Goal: Transaction & Acquisition: Register for event/course

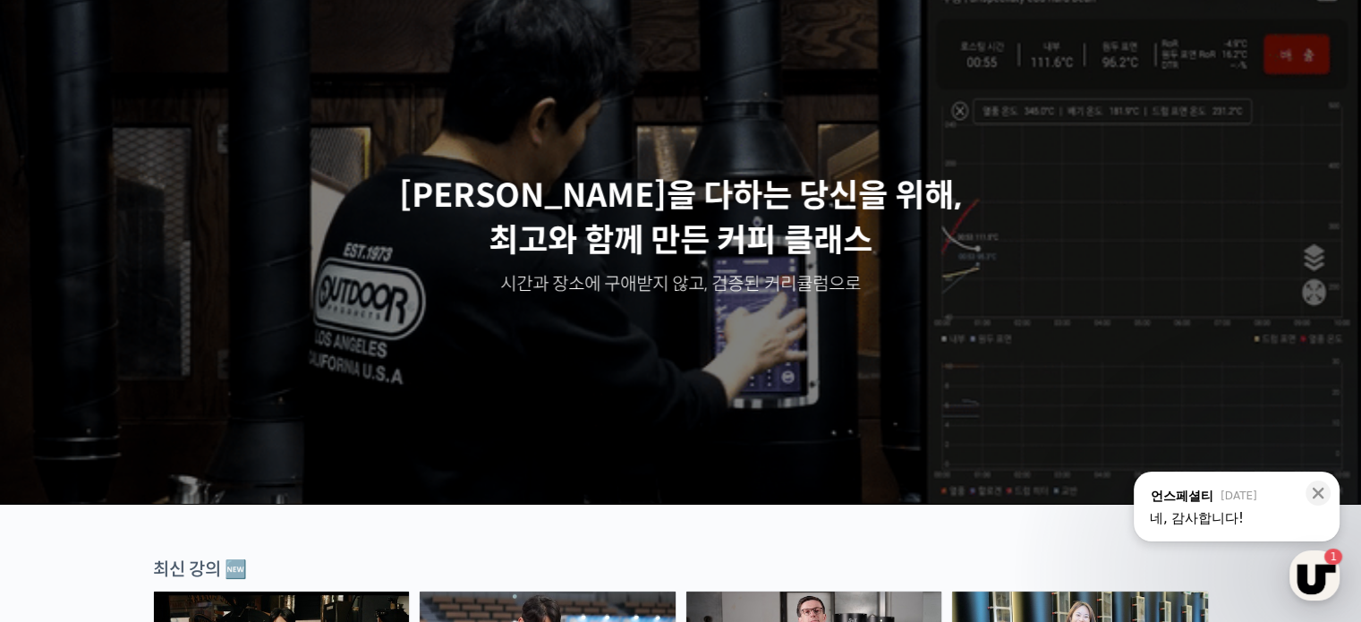
scroll to position [447, 0]
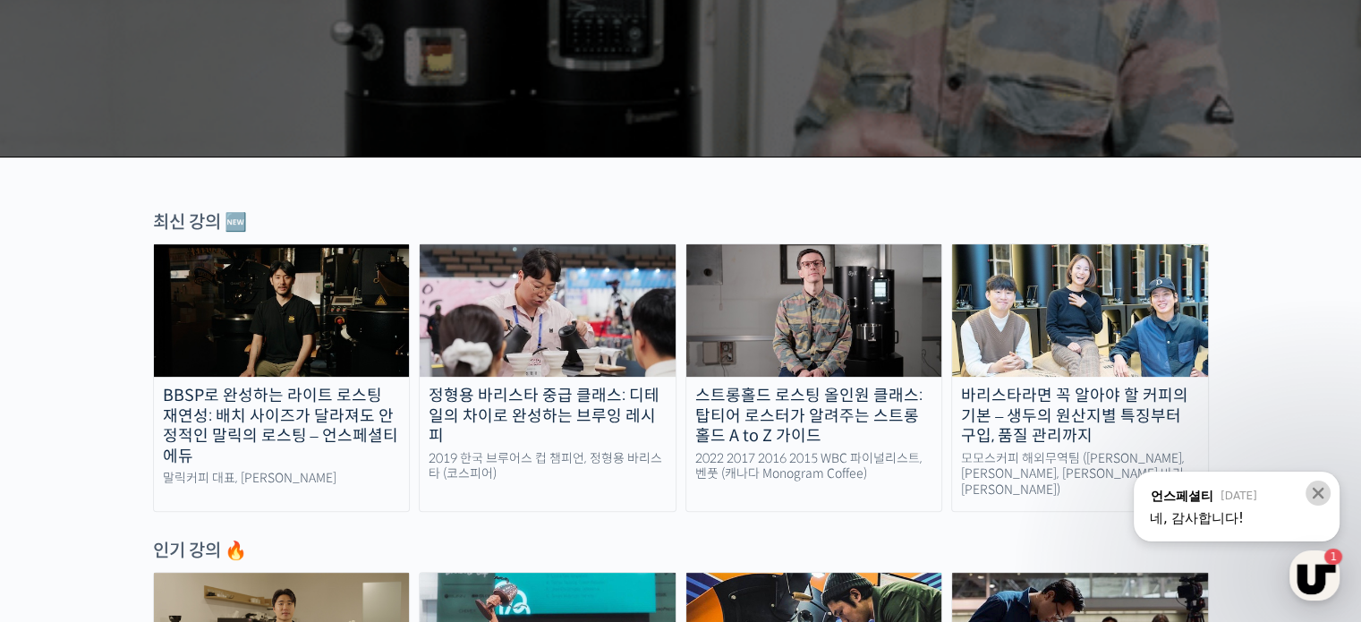
click at [1312, 492] on icon at bounding box center [1318, 493] width 18 height 18
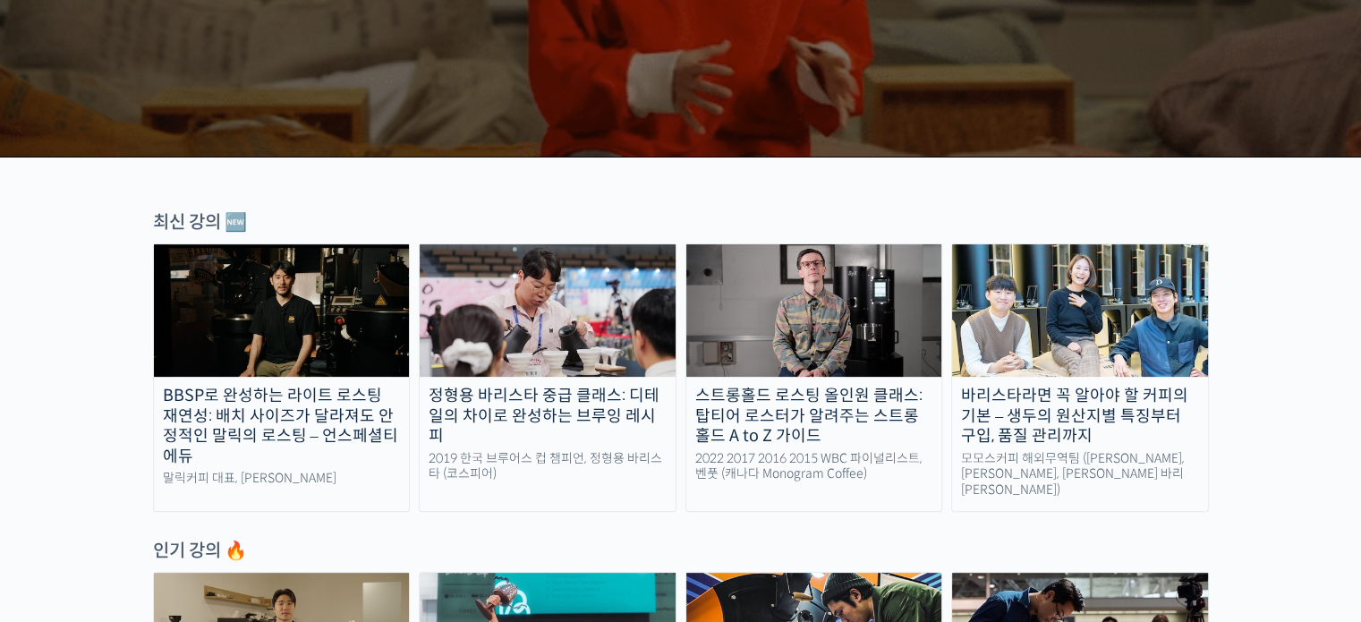
click at [271, 312] on img at bounding box center [282, 310] width 256 height 132
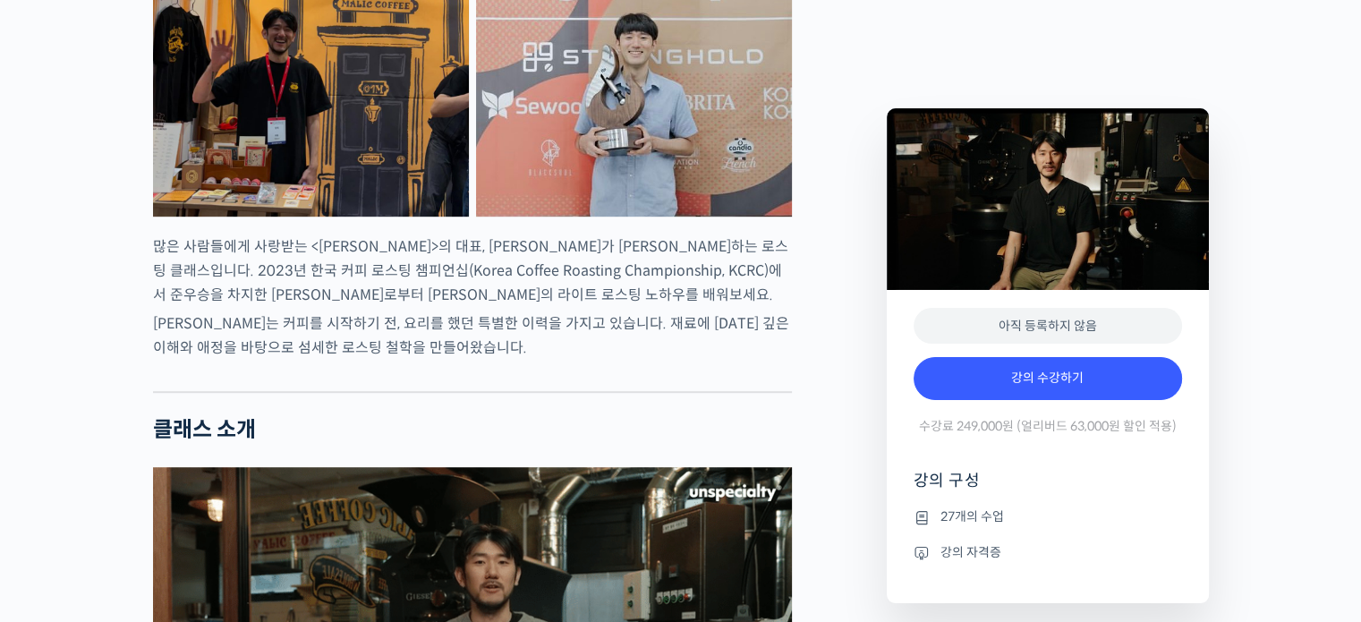
scroll to position [895, 0]
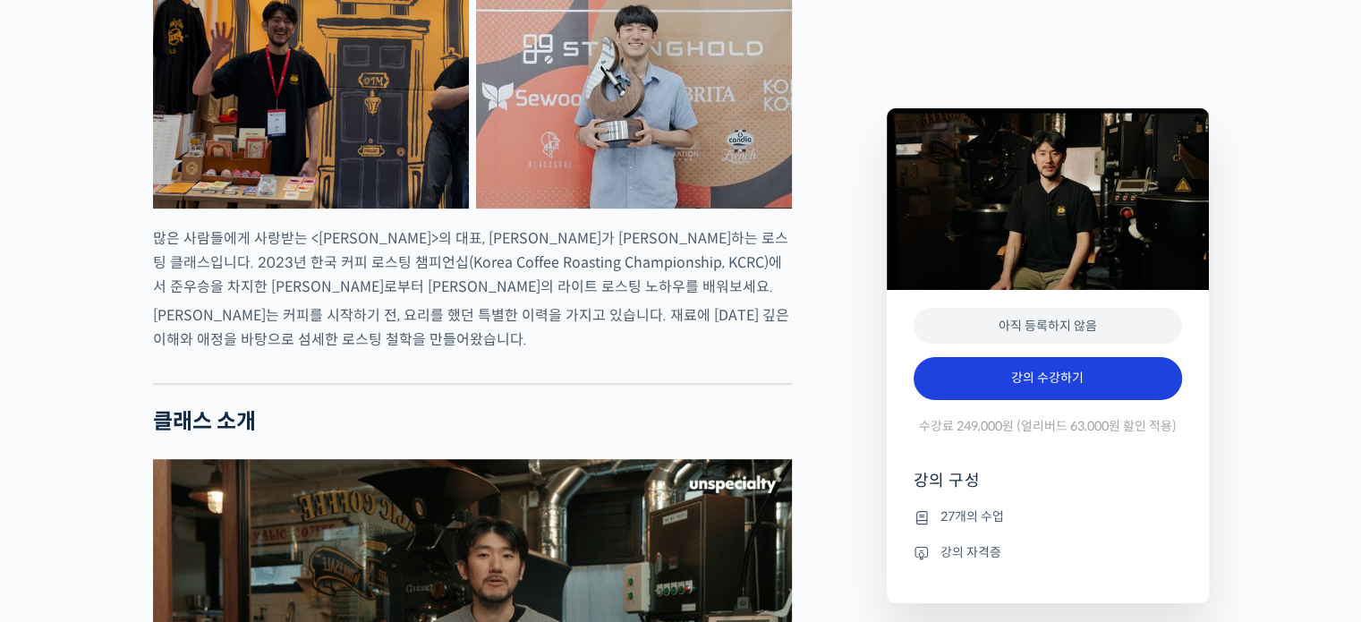
click at [1108, 387] on link "강의 수강하기" at bounding box center [1048, 378] width 268 height 43
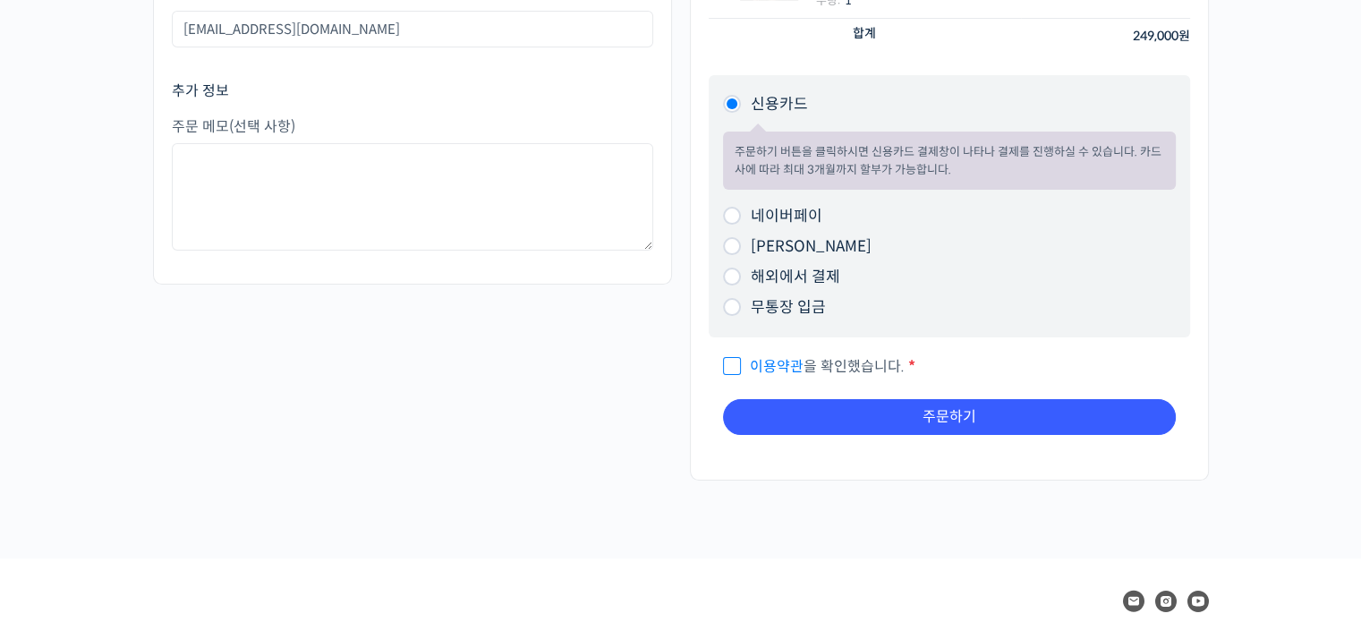
scroll to position [358, 0]
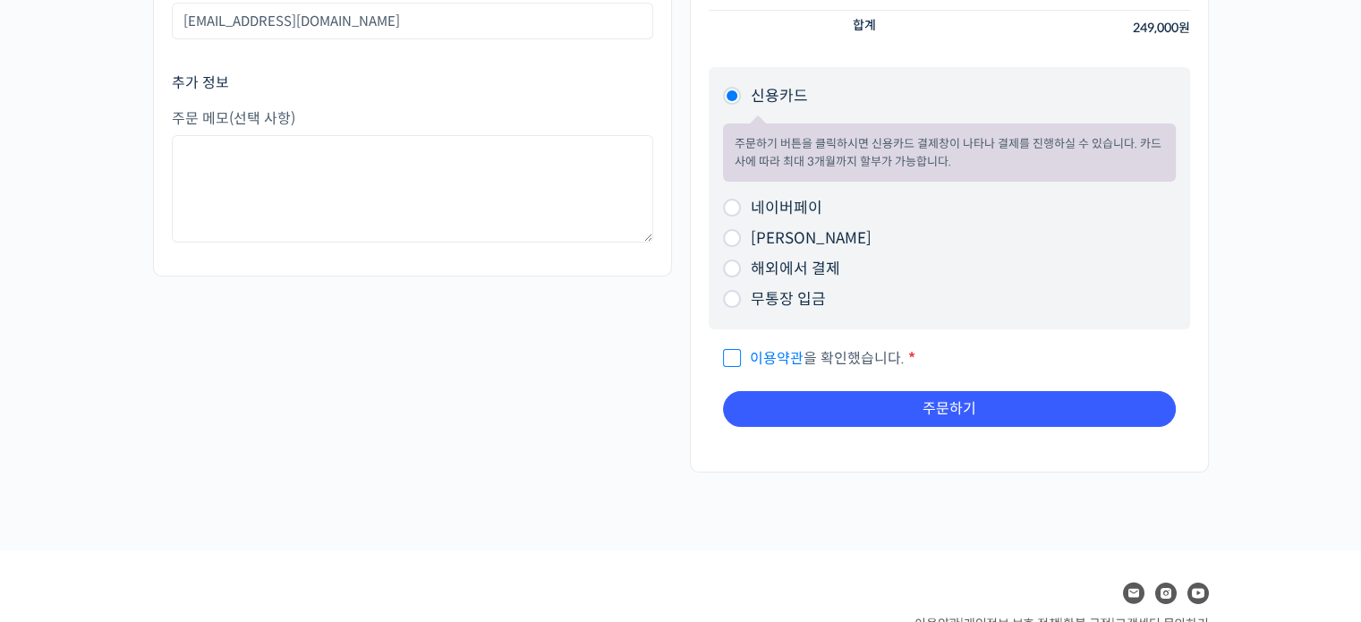
click at [727, 208] on input "네이버페이" at bounding box center [732, 208] width 18 height 18
radio input "true"
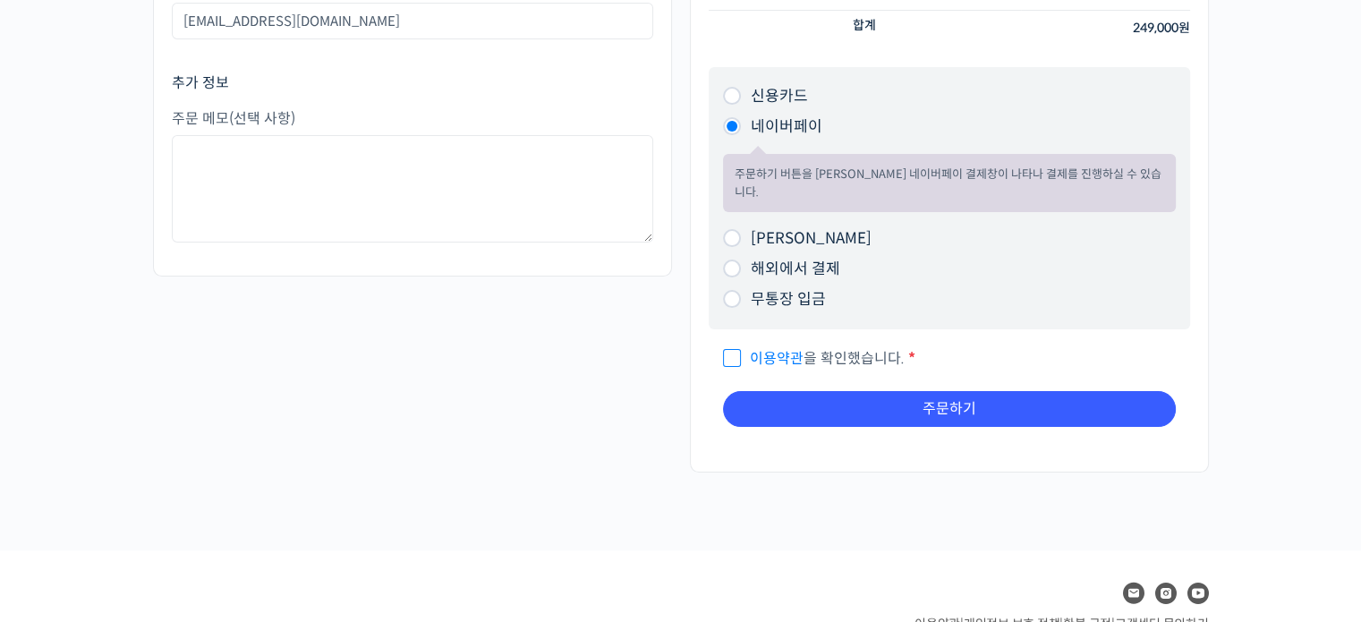
click at [725, 349] on span "이용약관 을 확인했습니다." at bounding box center [814, 358] width 182 height 19
click at [725, 344] on input "이용약관 을 확인했습니다. *" at bounding box center [729, 350] width 12 height 12
checkbox input "true"
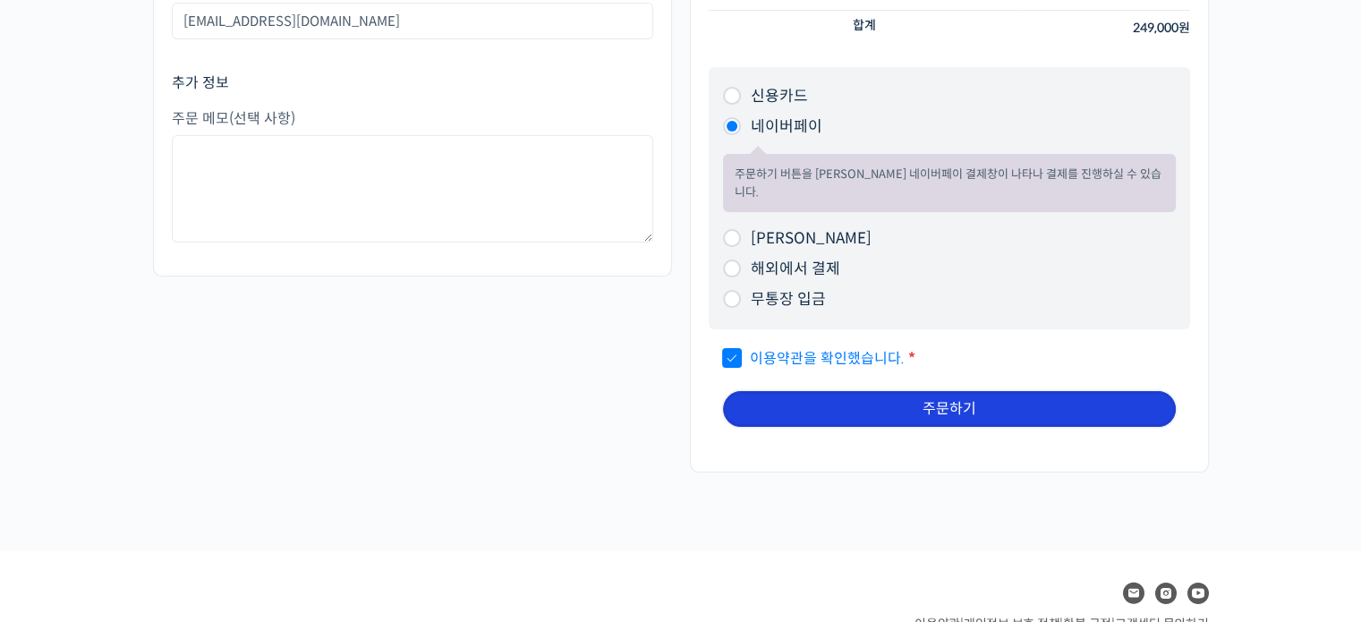
click at [1024, 401] on button "주문하기" at bounding box center [949, 409] width 453 height 36
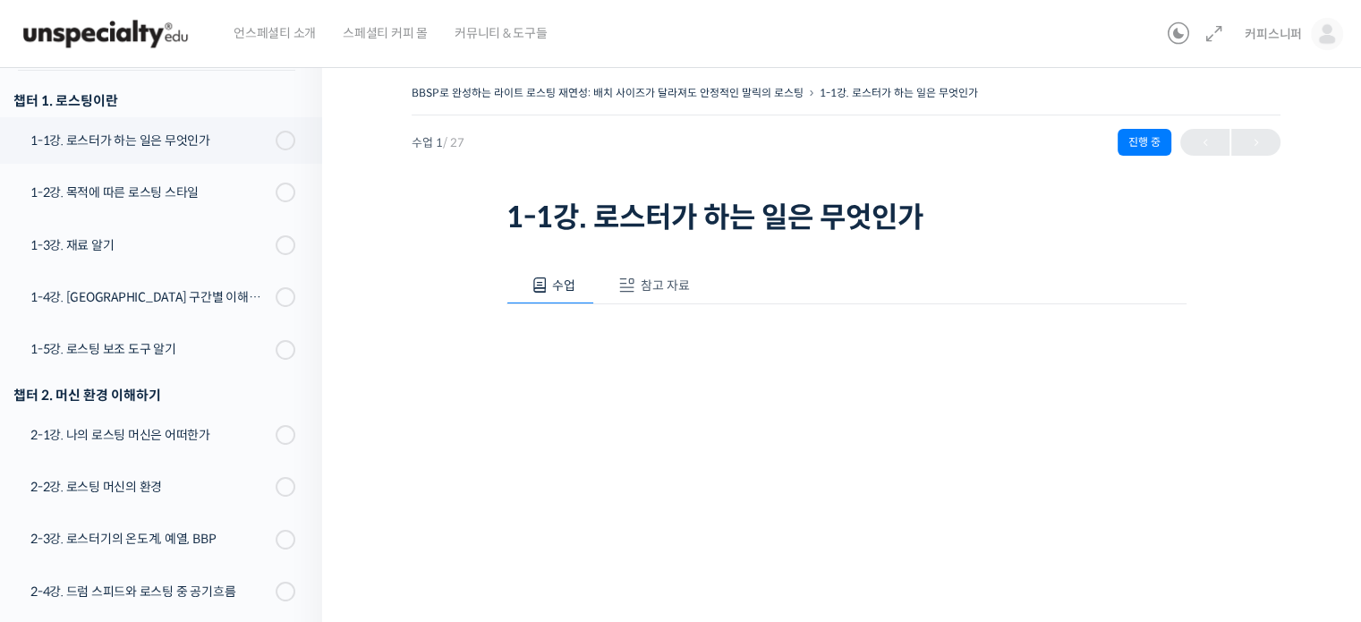
scroll to position [254, 0]
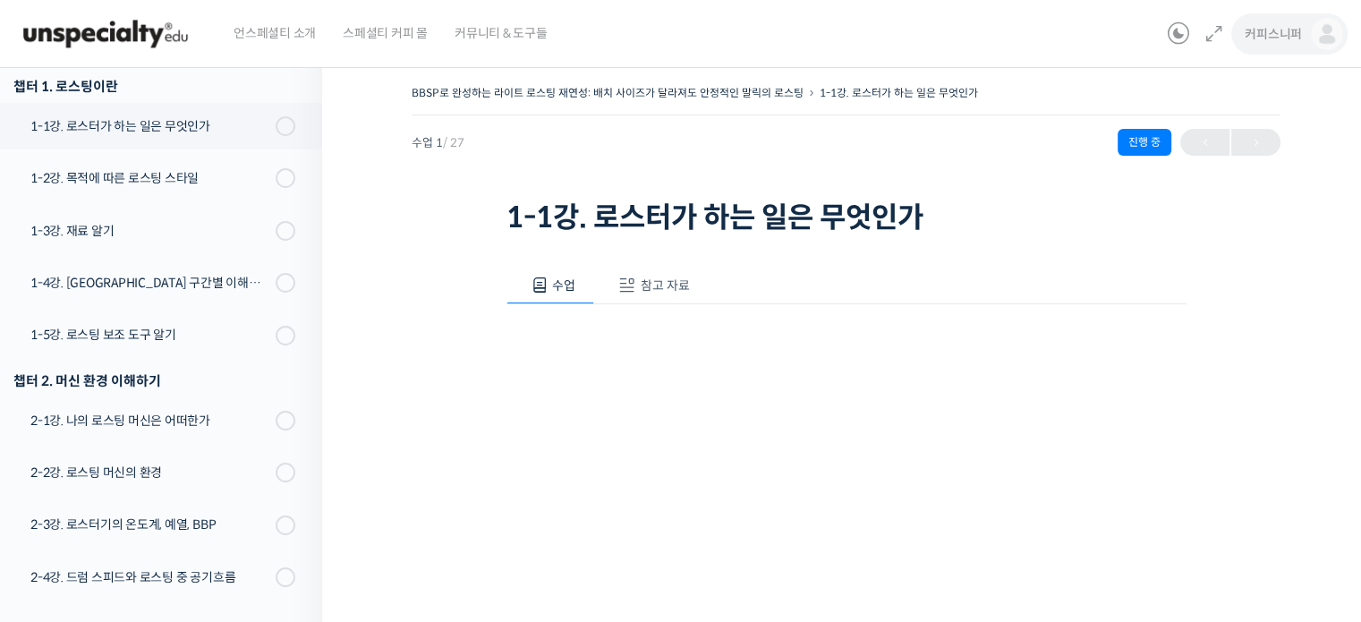
click at [1318, 31] on img at bounding box center [1327, 34] width 32 height 32
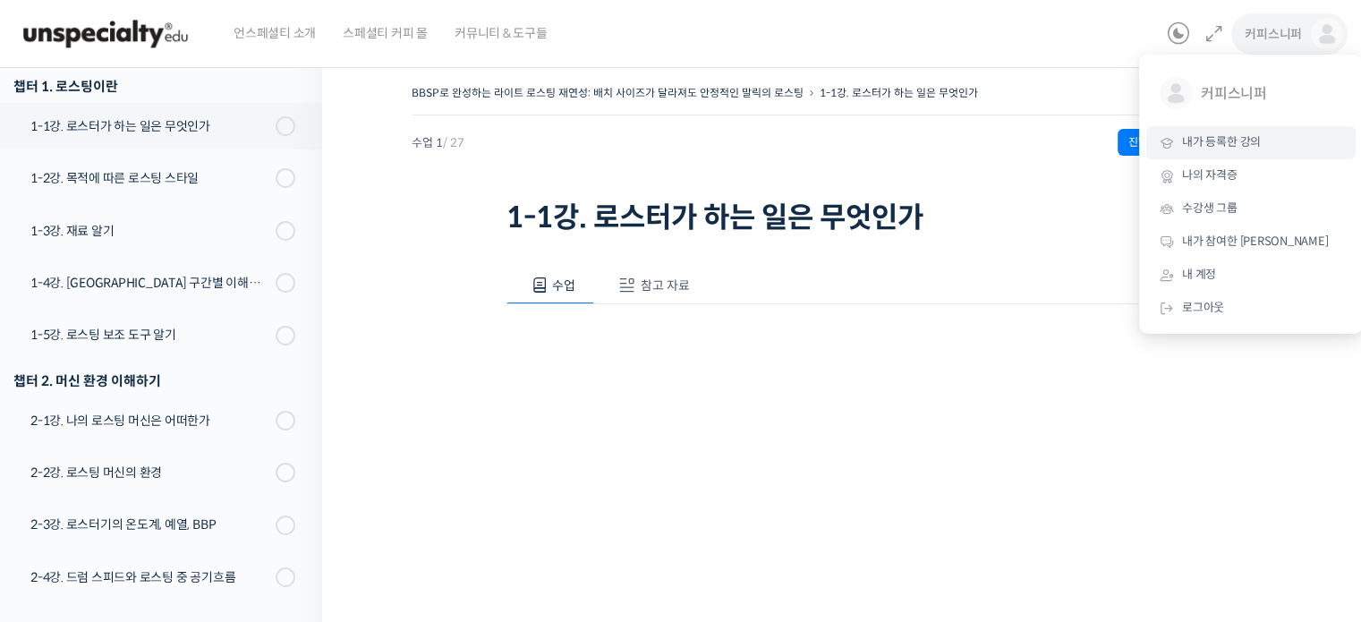
click at [1246, 135] on span "내가 등록한 강의" at bounding box center [1221, 141] width 79 height 15
